Goal: Find specific page/section: Find specific page/section

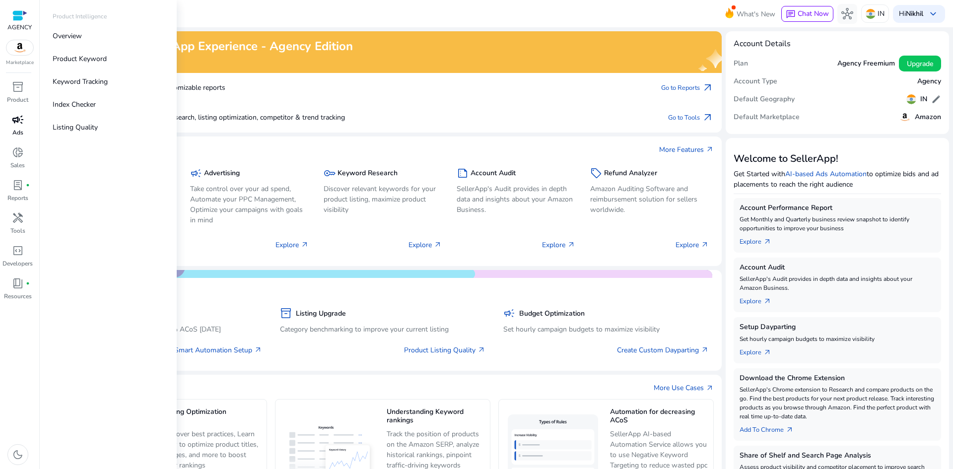
click at [20, 120] on span "campaign" at bounding box center [18, 120] width 12 height 12
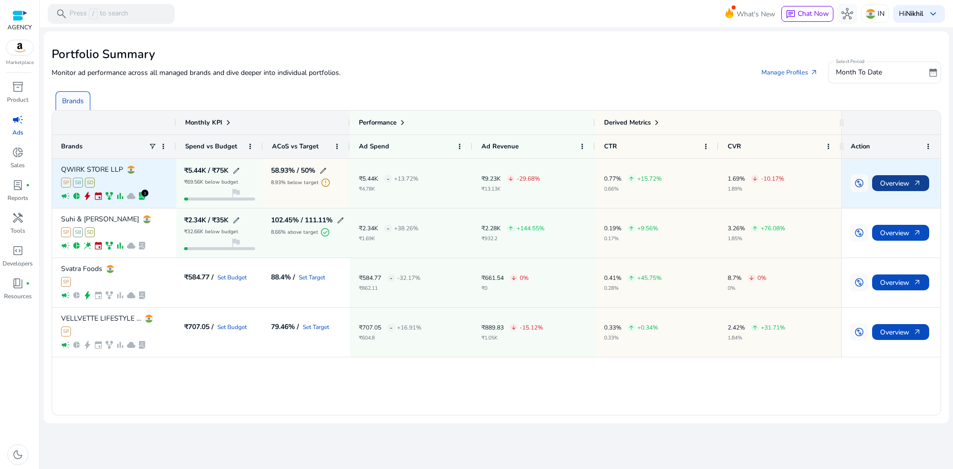
click at [910, 181] on span "Overview arrow_outward" at bounding box center [900, 183] width 41 height 20
